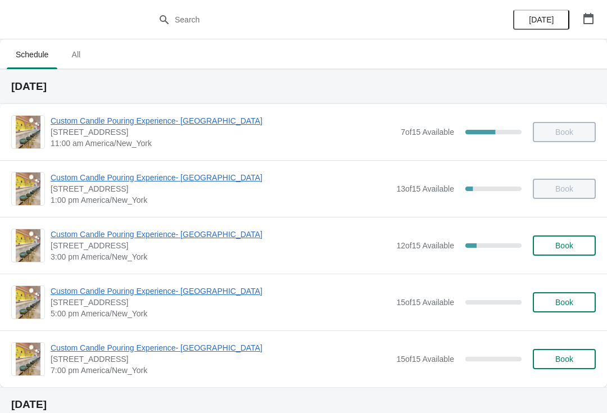
click at [151, 235] on span "Custom Candle Pouring Experience- [GEOGRAPHIC_DATA]" at bounding box center [221, 234] width 340 height 11
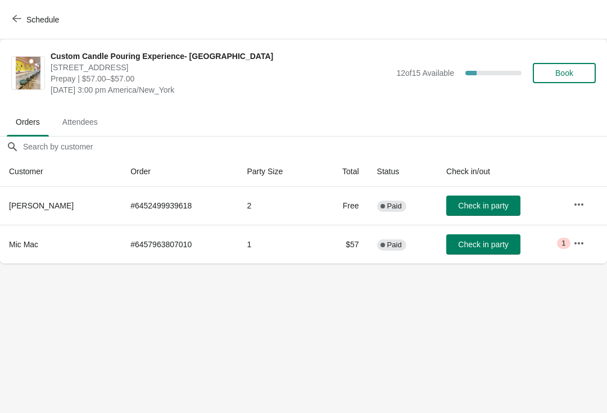
click at [500, 207] on span "Check in party" at bounding box center [483, 205] width 50 height 9
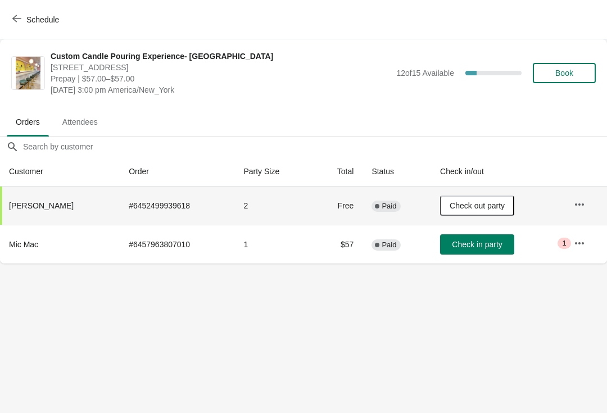
click at [493, 240] on span "Check in party" at bounding box center [477, 244] width 50 height 9
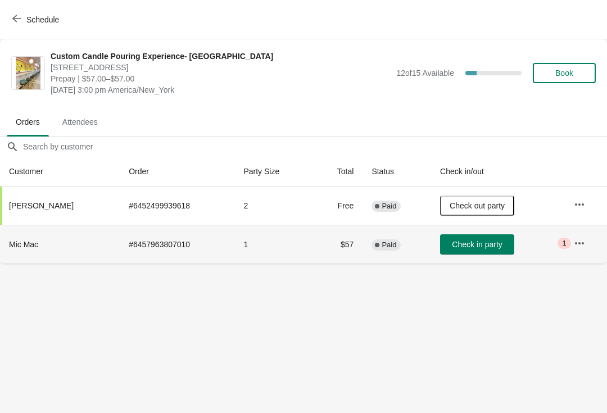
click at [490, 253] on button "Check in party" at bounding box center [477, 244] width 74 height 20
click at [23, 13] on button "Schedule" at bounding box center [37, 20] width 62 height 20
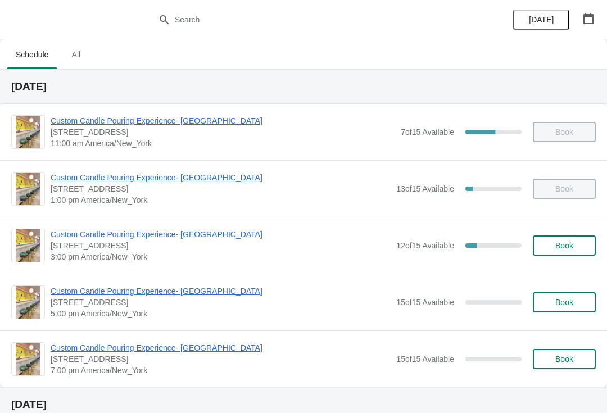
click at [78, 296] on span "Custom Candle Pouring Experience- [GEOGRAPHIC_DATA]" at bounding box center [221, 290] width 340 height 11
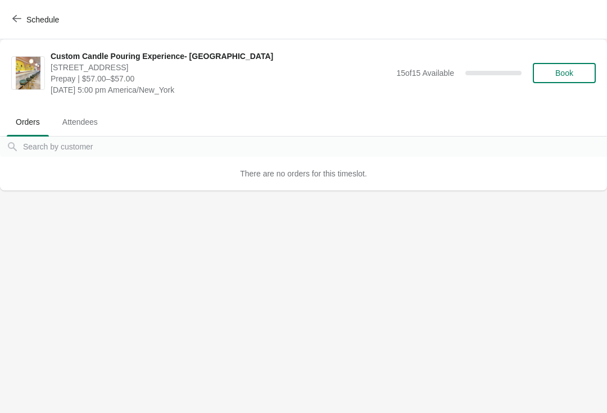
click at [22, 20] on span "Schedule" at bounding box center [37, 19] width 44 height 11
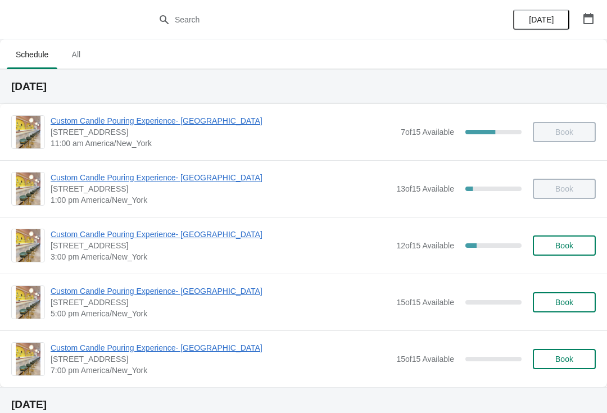
click at [180, 307] on span "[STREET_ADDRESS]" at bounding box center [221, 302] width 340 height 11
click at [200, 293] on span "Custom Candle Pouring Experience- [GEOGRAPHIC_DATA]" at bounding box center [221, 290] width 340 height 11
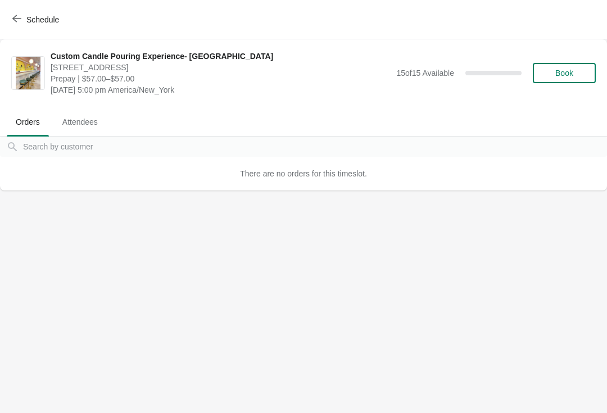
click at [27, 28] on button "Schedule" at bounding box center [37, 20] width 62 height 20
